Goal: Find specific page/section: Find specific page/section

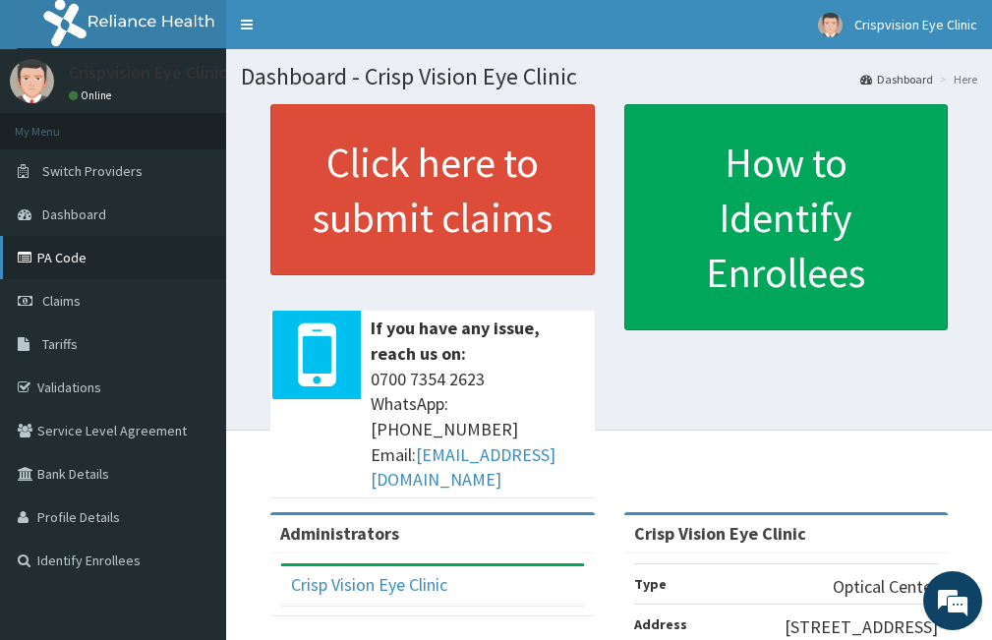
click at [74, 261] on link "PA Code" at bounding box center [113, 257] width 226 height 43
click at [117, 252] on link "PA Code" at bounding box center [113, 257] width 226 height 43
